Goal: Task Accomplishment & Management: Manage account settings

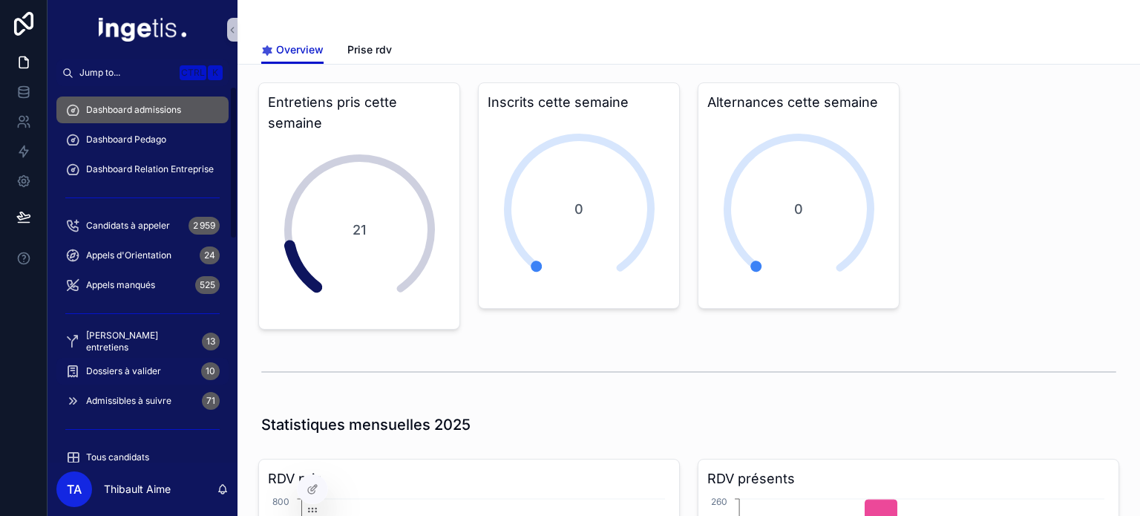
click at [169, 365] on div "Dossiers à valider 10" at bounding box center [142, 371] width 154 height 24
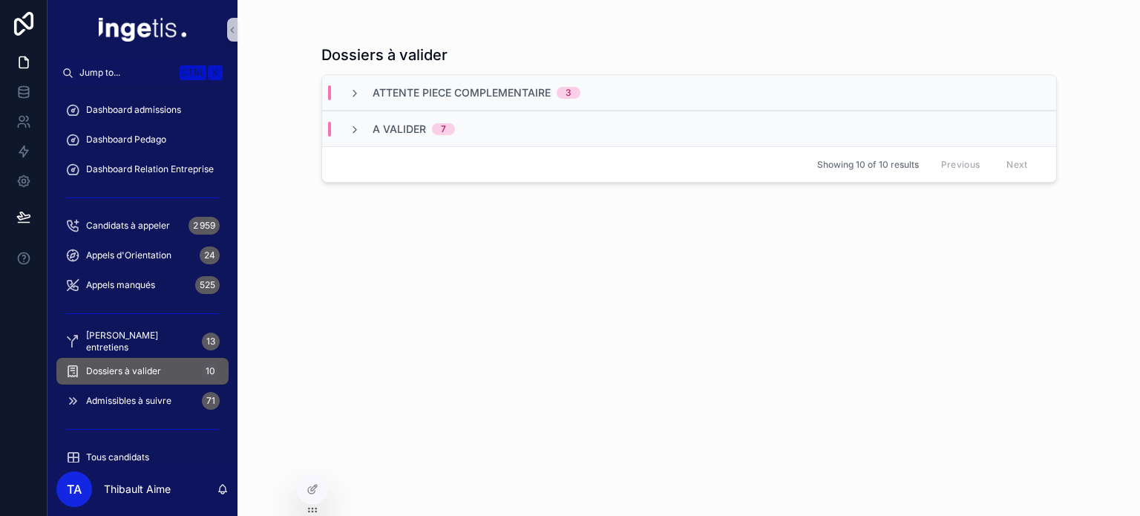
click at [457, 134] on div "A valider 7" at bounding box center [402, 129] width 142 height 15
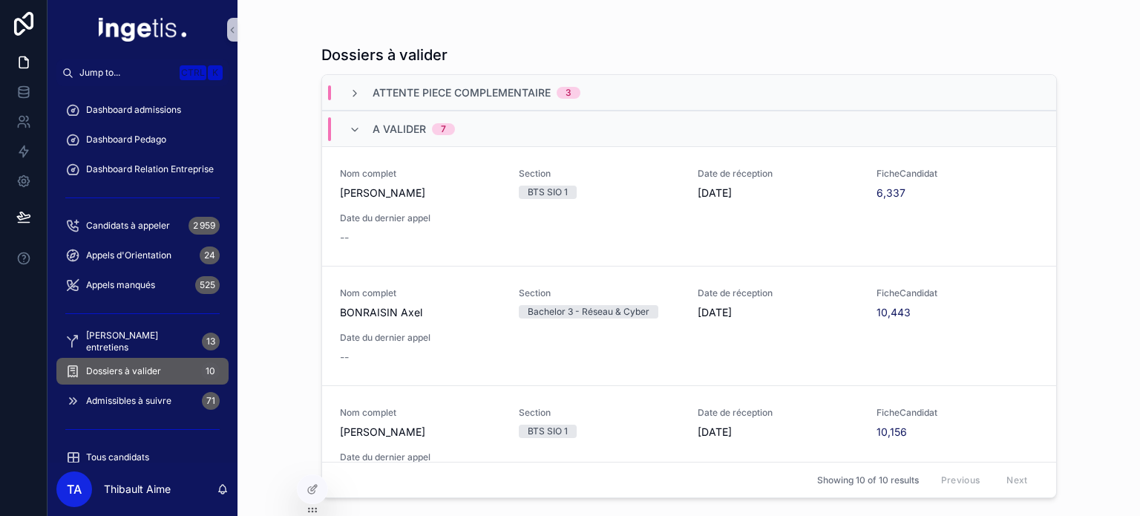
click at [465, 122] on div "A valider 7" at bounding box center [402, 129] width 142 height 24
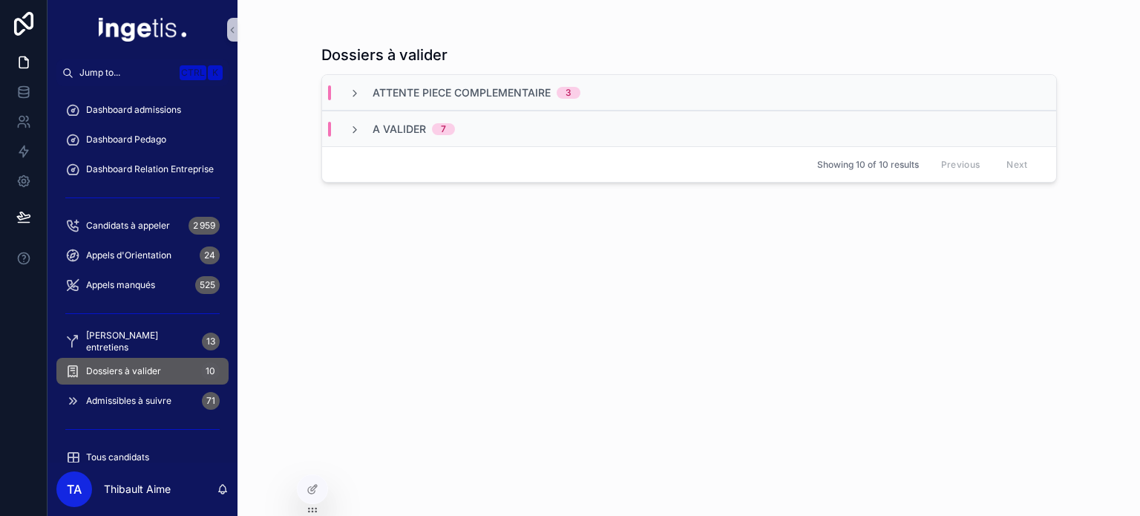
drag, startPoint x: 291, startPoint y: 7, endPoint x: 309, endPoint y: 317, distance: 310.1
click at [310, 317] on div "Dossiers à valider Attente piece complementaire 3 A valider 7 Showing 10 of 10 …" at bounding box center [689, 249] width 759 height 498
click at [153, 103] on div "Dashboard admissions" at bounding box center [142, 110] width 154 height 24
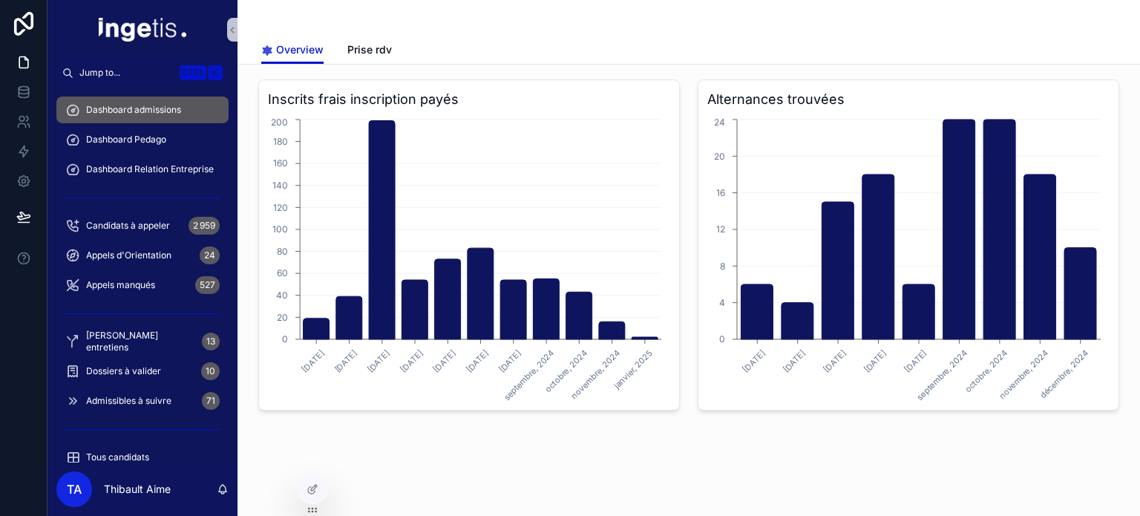
scroll to position [1506, 0]
